Goal: Information Seeking & Learning: Learn about a topic

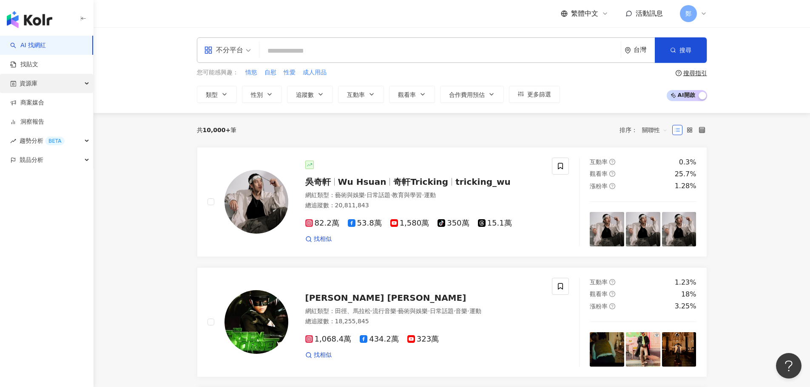
click at [68, 86] on div "資源庫" at bounding box center [46, 83] width 93 height 19
click at [38, 64] on link "找貼文" at bounding box center [24, 64] width 28 height 8
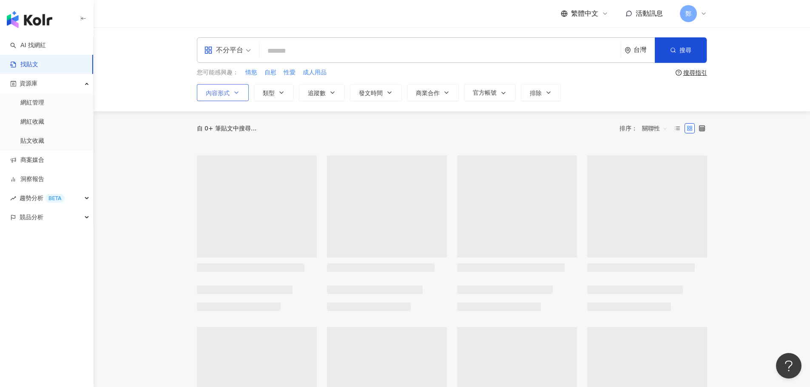
click at [231, 90] on button "內容形式" at bounding box center [223, 92] width 52 height 17
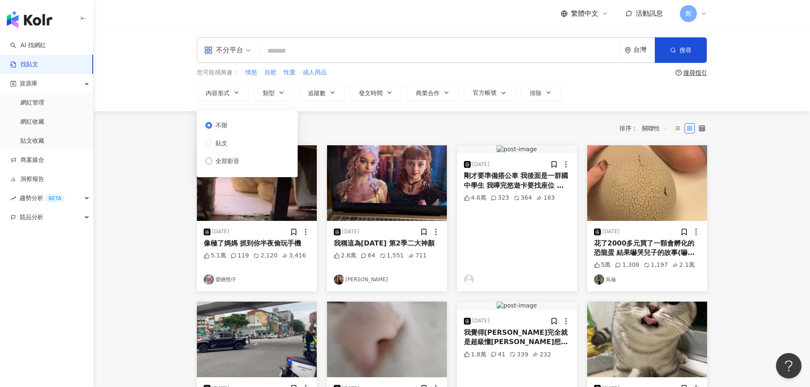
click at [233, 160] on span "全部影音" at bounding box center [227, 160] width 31 height 9
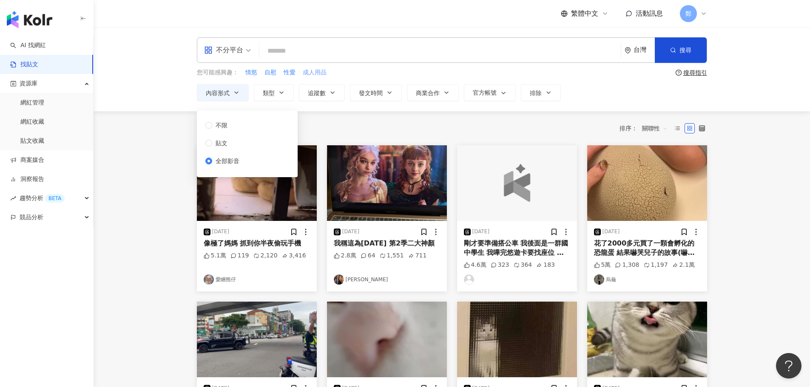
click at [309, 73] on span "成人用品" at bounding box center [315, 72] width 24 height 8
type input "****"
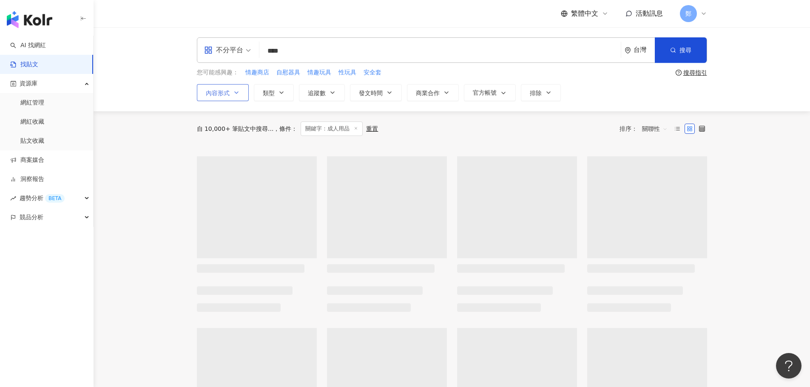
click at [239, 91] on icon "button" at bounding box center [236, 92] width 7 height 7
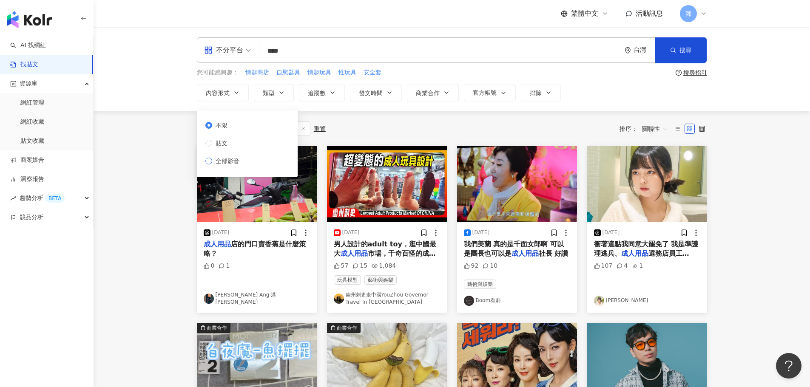
click at [234, 158] on span "全部影音" at bounding box center [227, 160] width 31 height 9
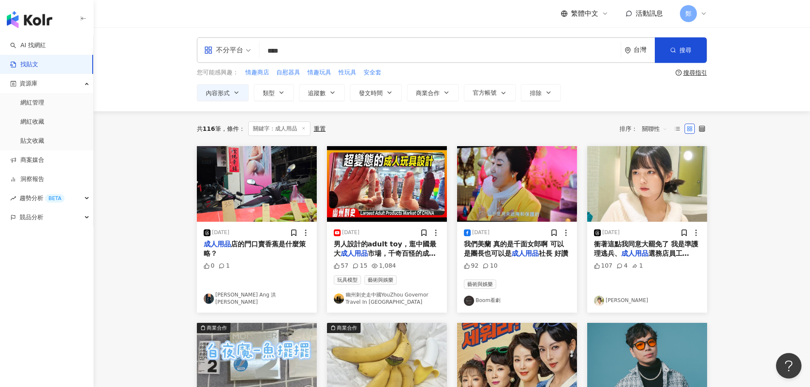
click at [737, 272] on main "不分平台 **** 台灣 搜尋 您可能感興趣： 情趣商店 自慰器具 情趣玩具 性玩具 安全套 搜尋指引 內容形式 類型 追蹤數 發文時間 商業合作 官方帳號 …" at bounding box center [451, 379] width 716 height 704
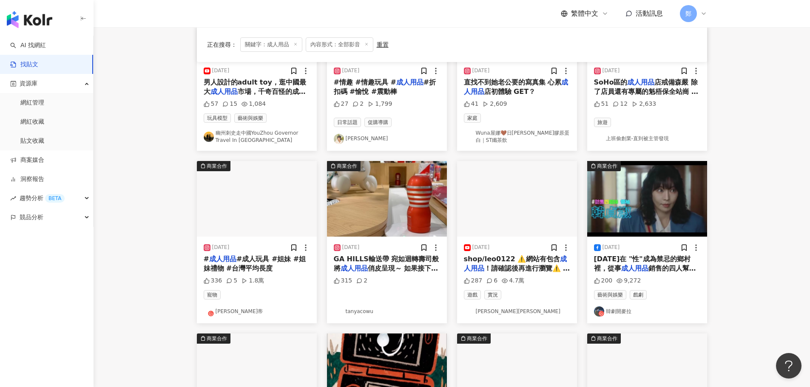
scroll to position [170, 0]
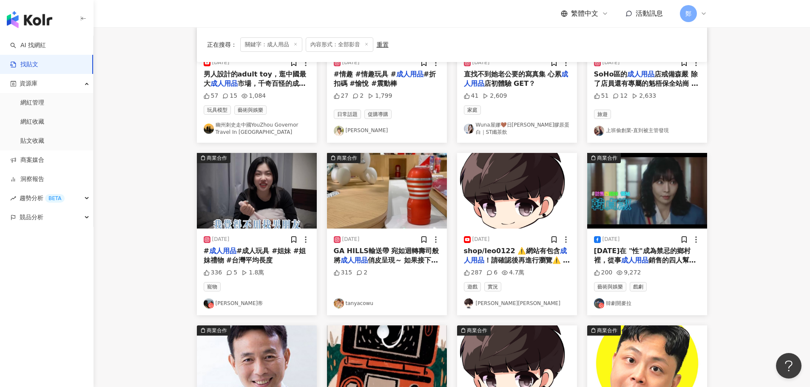
click at [491, 303] on link "Leo里歐" at bounding box center [517, 303] width 106 height 10
click at [233, 303] on link "[PERSON_NAME]蒂" at bounding box center [257, 303] width 106 height 10
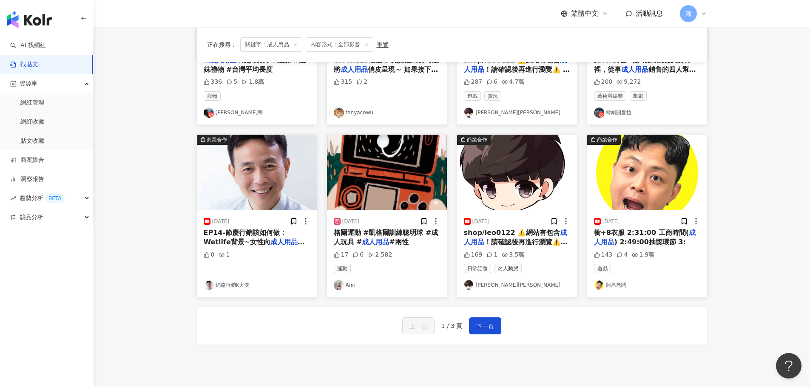
scroll to position [425, 0]
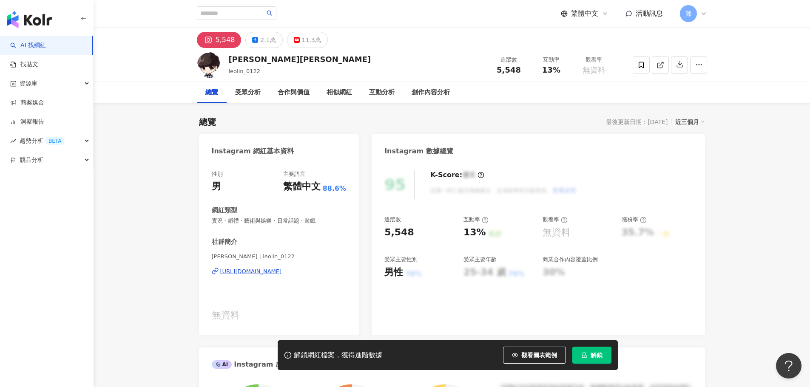
drag, startPoint x: 638, startPoint y: 356, endPoint x: 638, endPoint y: 347, distance: 8.5
click at [638, 356] on div "解鎖網紅檔案，獲得進階數據 觀看圖表範例 解鎖" at bounding box center [405, 355] width 810 height 30
click at [282, 272] on div "https://www.instagram.com/leolin_0122/" at bounding box center [251, 272] width 62 height 8
